Goal: Task Accomplishment & Management: Complete application form

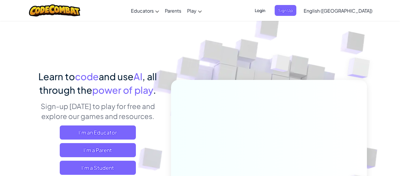
scroll to position [3, 0]
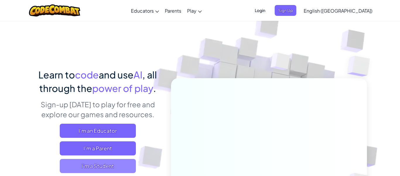
click at [99, 169] on span "I'm a Student" at bounding box center [98, 166] width 76 height 14
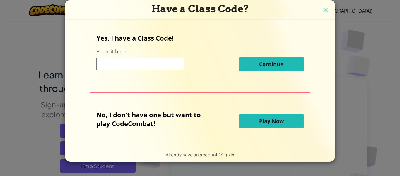
click at [152, 65] on input at bounding box center [140, 64] width 88 height 12
type input "ThickSadPaper"
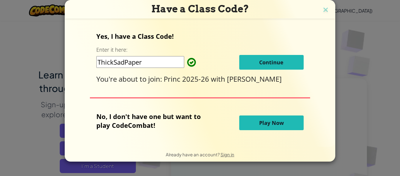
click at [280, 66] on button "Continue" at bounding box center [272, 62] width 65 height 15
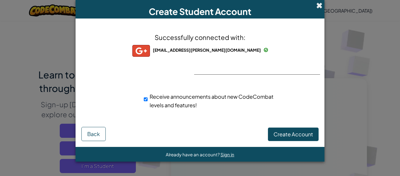
click at [320, 6] on span at bounding box center [320, 5] width 6 height 6
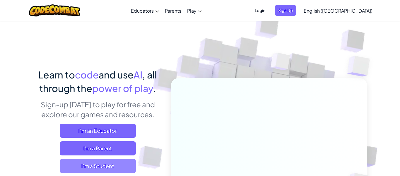
click at [117, 162] on span "I'm a Student" at bounding box center [98, 166] width 76 height 14
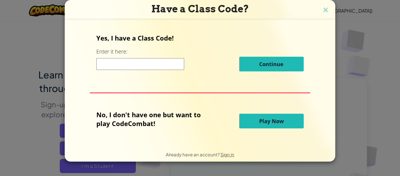
click at [159, 67] on input at bounding box center [140, 64] width 88 height 12
type input "ThickSadPaper"
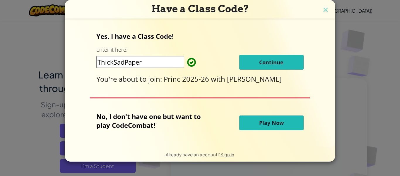
click at [284, 67] on button "Continue" at bounding box center [272, 62] width 65 height 15
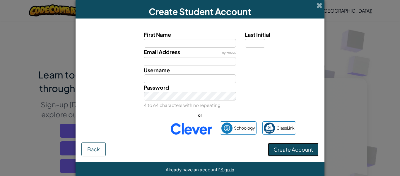
click at [286, 151] on span "Create Account" at bounding box center [294, 149] width 40 height 7
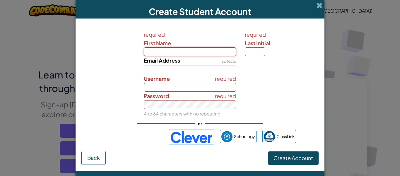
click at [161, 48] on input "First Name" at bounding box center [190, 51] width 93 height 9
type input "jayce"
type input "Jayce"
click at [260, 56] on div at bounding box center [281, 60] width 81 height 9
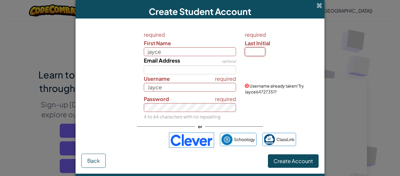
click at [259, 55] on input "Last Initial" at bounding box center [255, 51] width 21 height 9
type input "a"
click at [216, 73] on input "Email Address" at bounding box center [190, 69] width 93 height 9
click at [210, 86] on input "JayceA" at bounding box center [190, 87] width 93 height 9
type input "J"
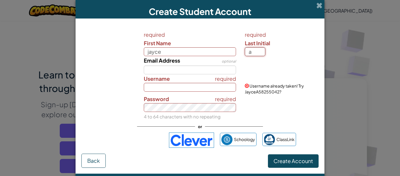
click at [253, 48] on input "a" at bounding box center [255, 51] width 21 height 9
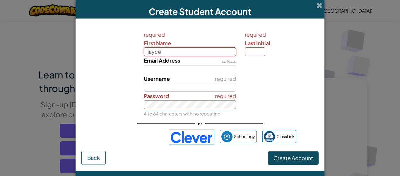
click at [197, 54] on input "jayce" at bounding box center [190, 51] width 93 height 9
type input "Jayce"
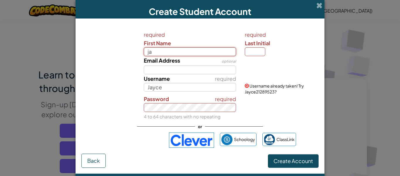
type input "j"
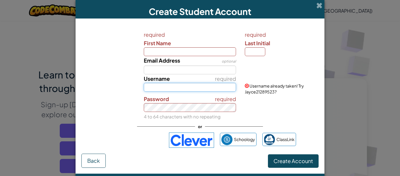
click at [198, 90] on input "Username" at bounding box center [190, 87] width 93 height 9
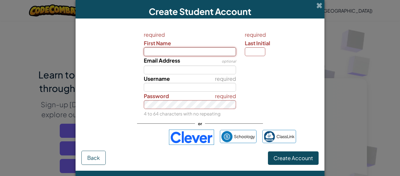
click at [175, 49] on input "First Name" at bounding box center [190, 51] width 93 height 9
click at [319, 3] on span at bounding box center [320, 5] width 6 height 6
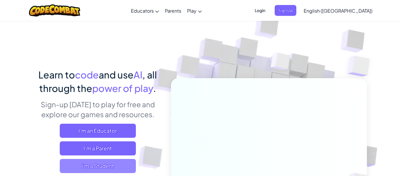
click at [111, 163] on span "I'm a Student" at bounding box center [98, 166] width 76 height 14
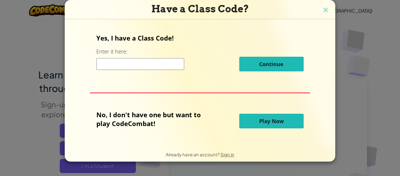
click at [148, 59] on input at bounding box center [140, 64] width 88 height 12
type input "ThickSadPaper"
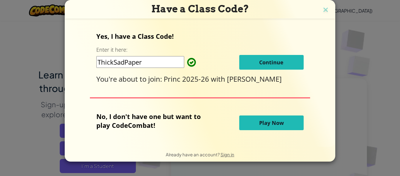
click at [257, 62] on button "Continue" at bounding box center [272, 62] width 65 height 15
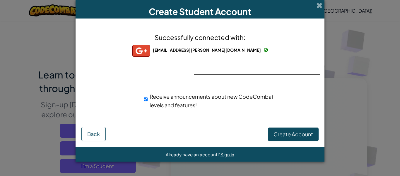
click at [142, 136] on div "Create Account Back" at bounding box center [200, 132] width 237 height 16
click at [298, 135] on span "Create Account" at bounding box center [294, 133] width 40 height 7
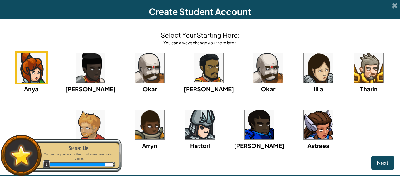
click at [103, 121] on img at bounding box center [90, 124] width 29 height 29
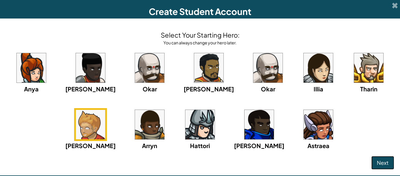
click at [385, 162] on span "Next" at bounding box center [383, 162] width 12 height 7
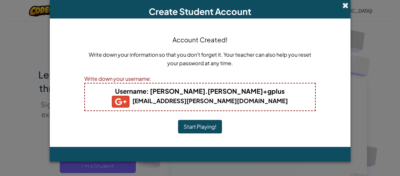
click at [347, 5] on span at bounding box center [346, 5] width 6 height 6
